Goal: Check status: Check status

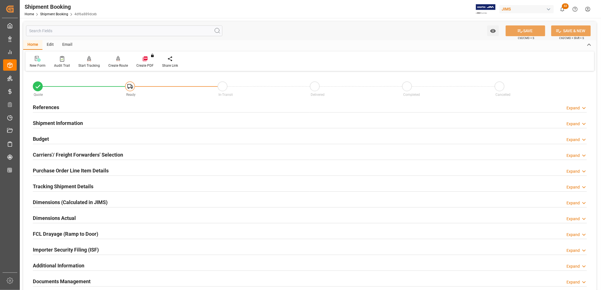
click at [52, 104] on h2 "References" at bounding box center [46, 108] width 26 height 8
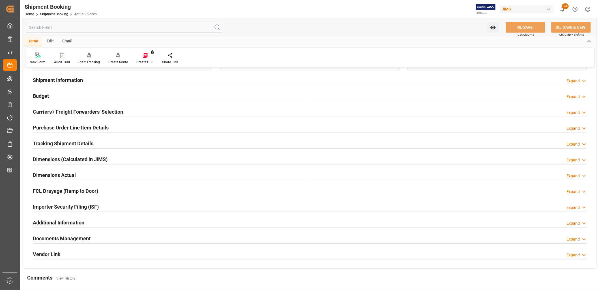
scroll to position [122, 0]
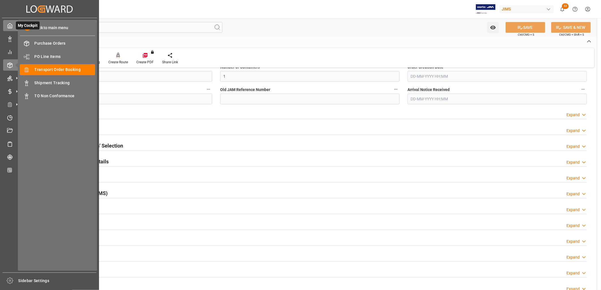
click at [9, 26] on polyline at bounding box center [9, 27] width 1 height 2
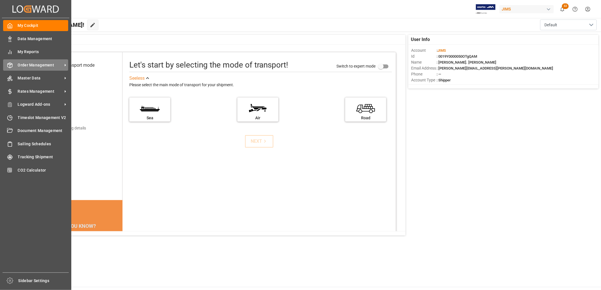
click at [45, 66] on span "Order Management" at bounding box center [40, 65] width 45 height 6
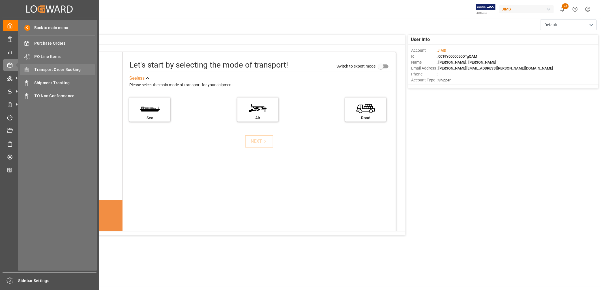
click at [55, 69] on span "Transport Order Booking" at bounding box center [65, 70] width 61 height 6
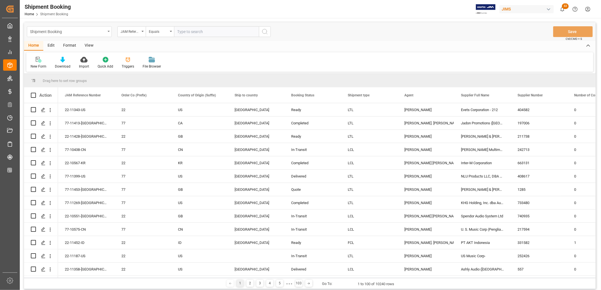
click at [109, 30] on div "Shipment Booking" at bounding box center [69, 31] width 85 height 11
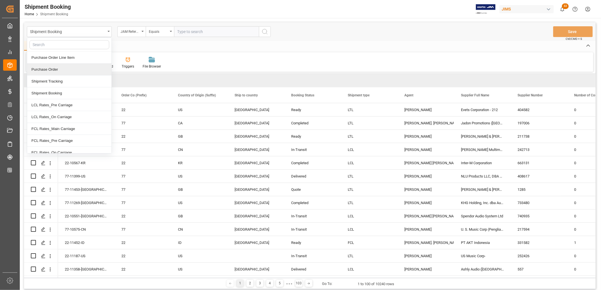
click at [70, 70] on div "Purchase Order" at bounding box center [69, 70] width 84 height 12
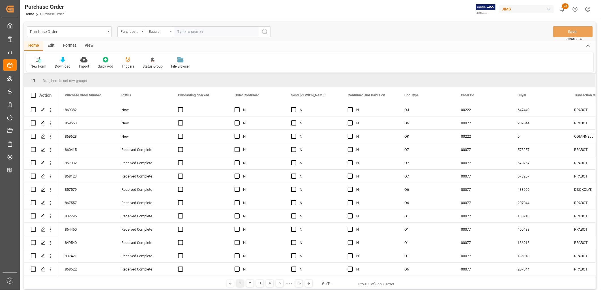
click at [183, 33] on input "text" at bounding box center [216, 31] width 85 height 11
click at [182, 33] on input "text" at bounding box center [216, 31] width 85 height 11
type input "829567"
click at [265, 30] on icon "search button" at bounding box center [264, 31] width 7 height 7
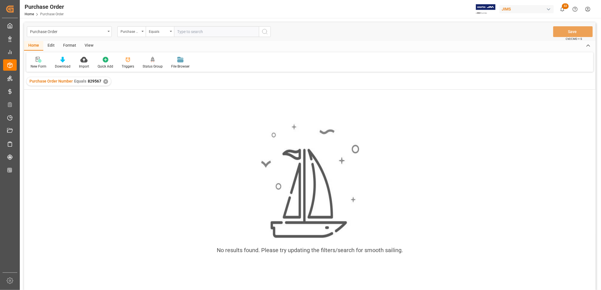
click at [105, 81] on div "✕" at bounding box center [105, 81] width 5 height 5
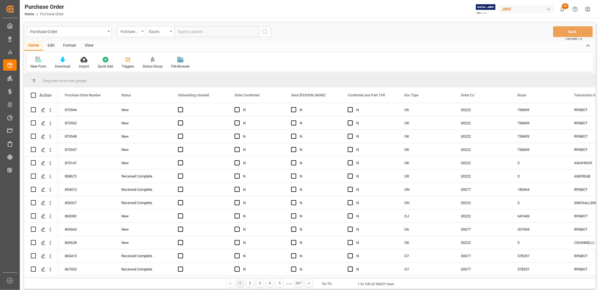
click at [170, 30] on div "Equals" at bounding box center [160, 31] width 28 height 11
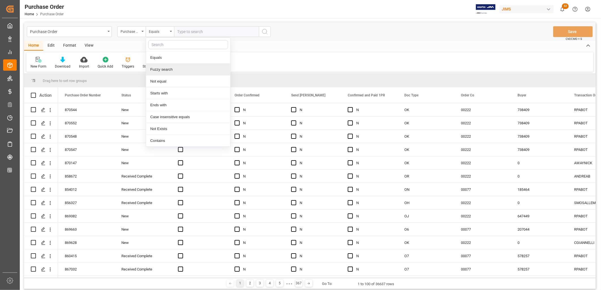
click at [167, 68] on div "Fuzzy search" at bounding box center [188, 70] width 84 height 12
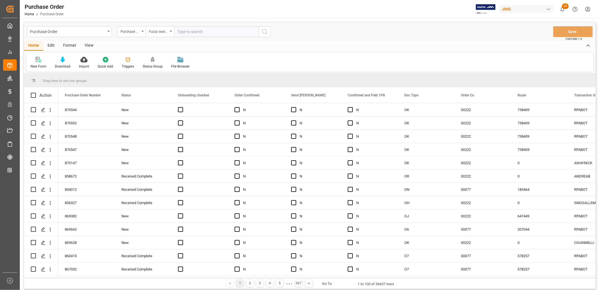
click at [190, 29] on input "text" at bounding box center [216, 31] width 85 height 11
type input "829567"
click at [265, 31] on icon "search button" at bounding box center [264, 31] width 7 height 7
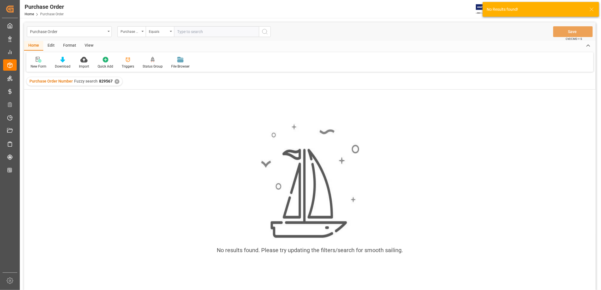
click at [115, 81] on div "✕" at bounding box center [117, 81] width 5 height 5
